Goal: Transaction & Acquisition: Purchase product/service

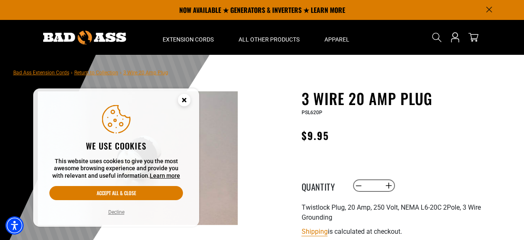
click at [185, 99] on icon "Close this option" at bounding box center [183, 99] width 3 height 3
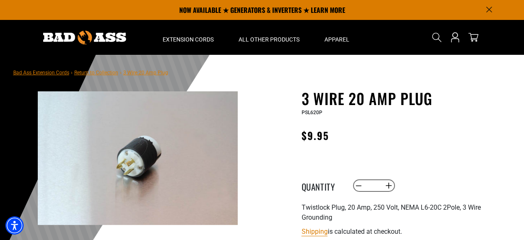
click at [155, 73] on span "3 Wire 20 Amp Plug" at bounding box center [145, 73] width 45 height 6
click at [133, 73] on span "3 Wire 20 Amp Plug" at bounding box center [145, 73] width 45 height 6
click at [64, 73] on link "Bad Ass Extension Cords" at bounding box center [41, 73] width 56 height 6
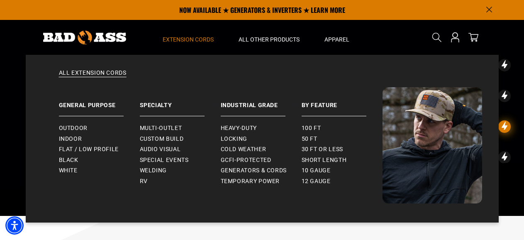
click at [197, 38] on span "Extension Cords" at bounding box center [188, 39] width 51 height 7
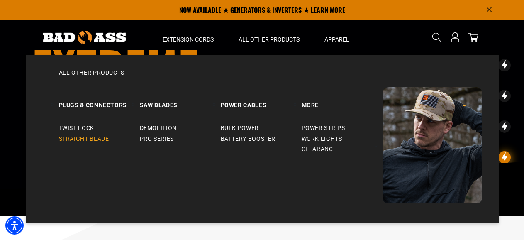
click at [104, 138] on span "Straight Blade" at bounding box center [84, 138] width 50 height 7
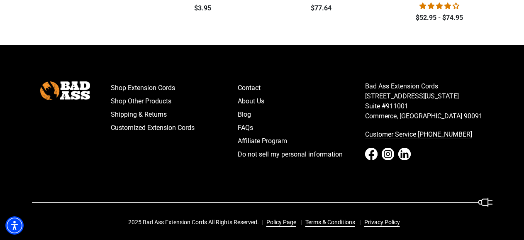
scroll to position [352, 0]
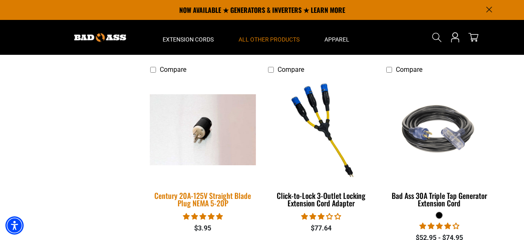
click at [243, 192] on div "Century 20A-125V Straight Blade Plug NEMA 5-20P" at bounding box center [203, 199] width 106 height 15
